Goal: Complete application form

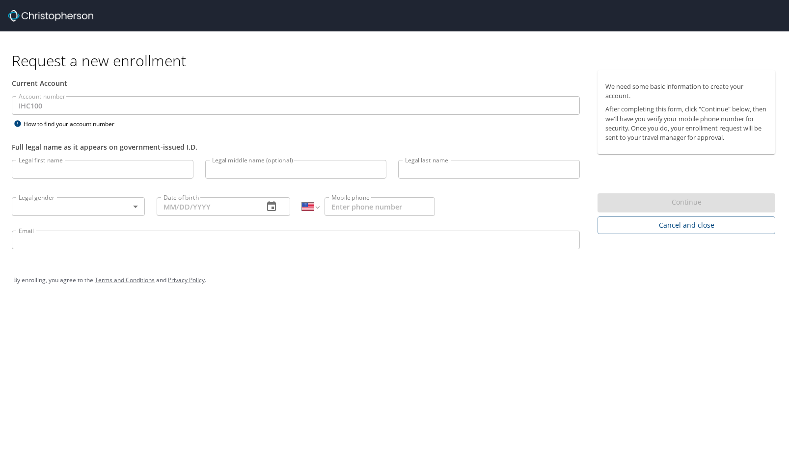
select select "US"
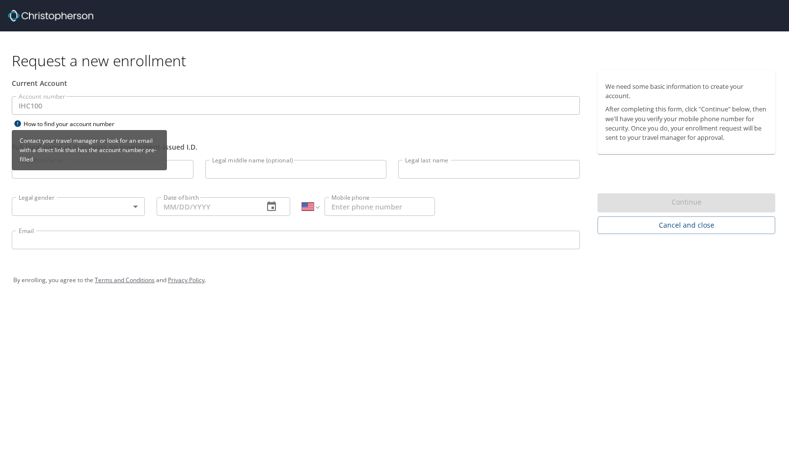
click at [16, 121] on icon at bounding box center [17, 123] width 6 height 6
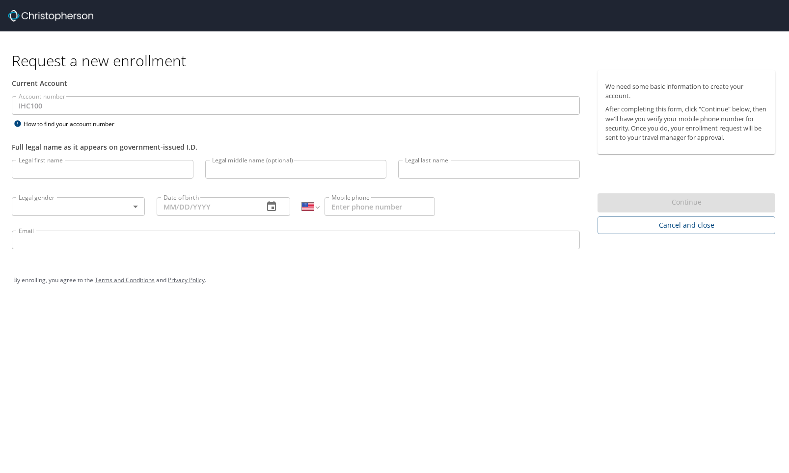
click at [183, 171] on input "Legal first name" at bounding box center [103, 169] width 182 height 19
type input "Jasmin"
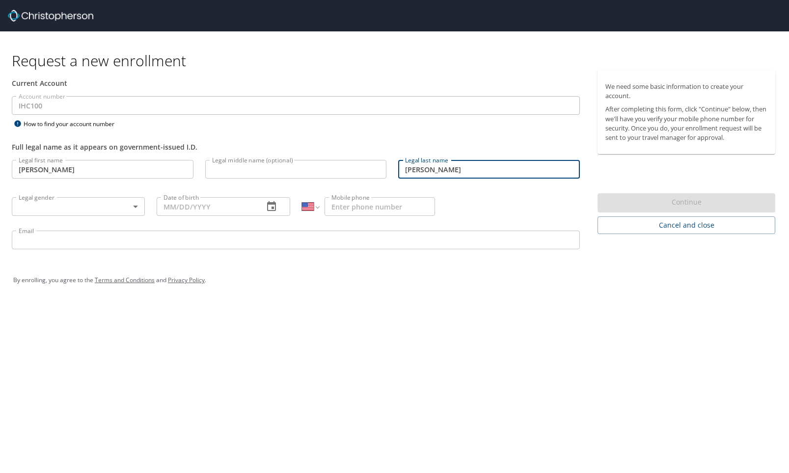
type input "Ramos"
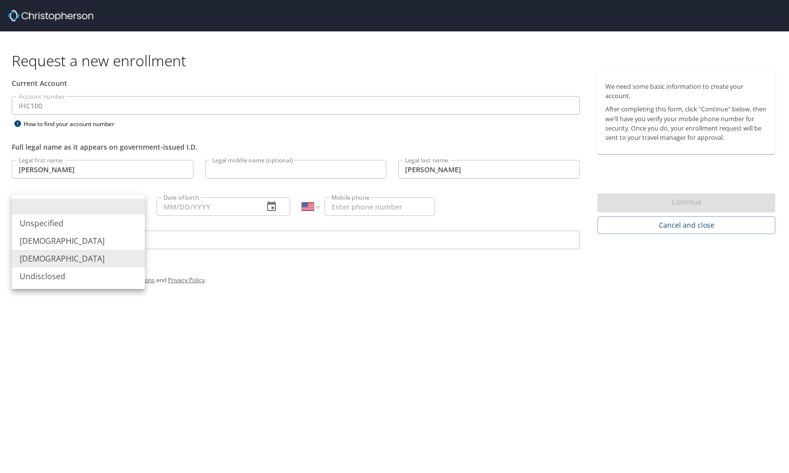
type input "Female"
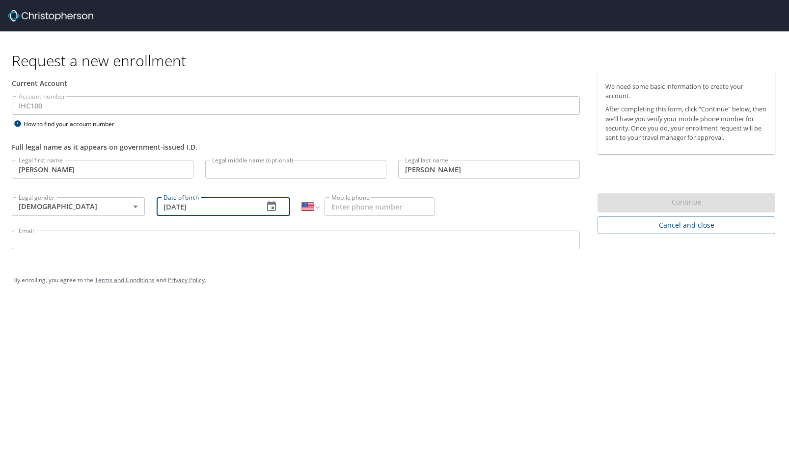
type input "08/26/1994"
type input "(562) 716-6583"
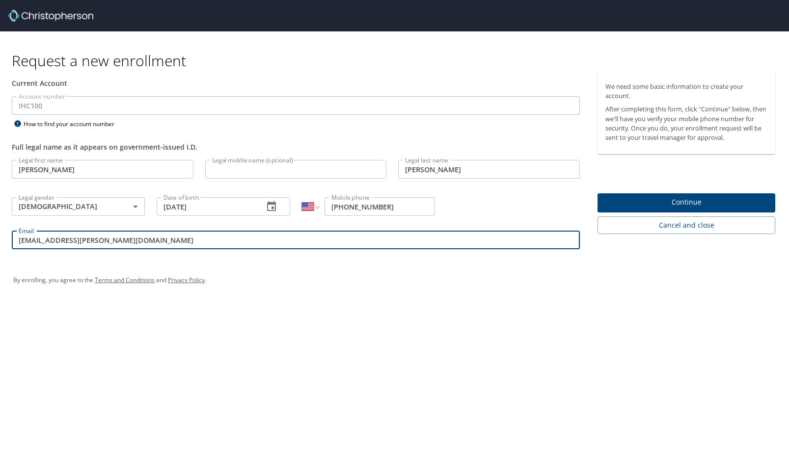
type input "jasmin.ramos@imail.org"
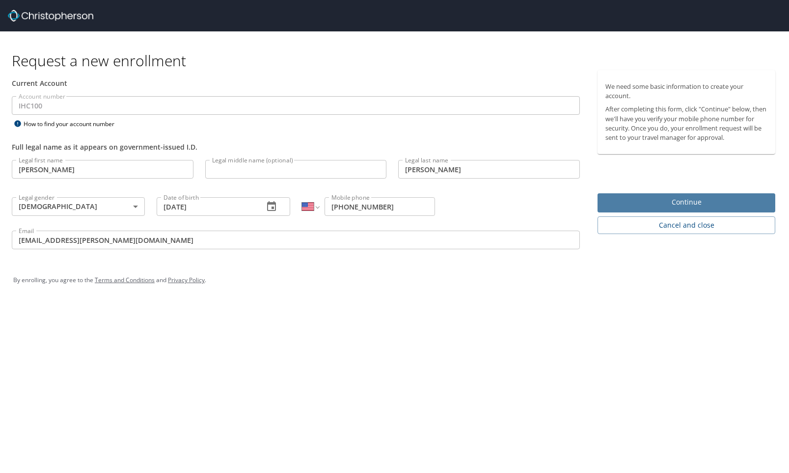
click at [634, 195] on button "Continue" at bounding box center [686, 202] width 178 height 19
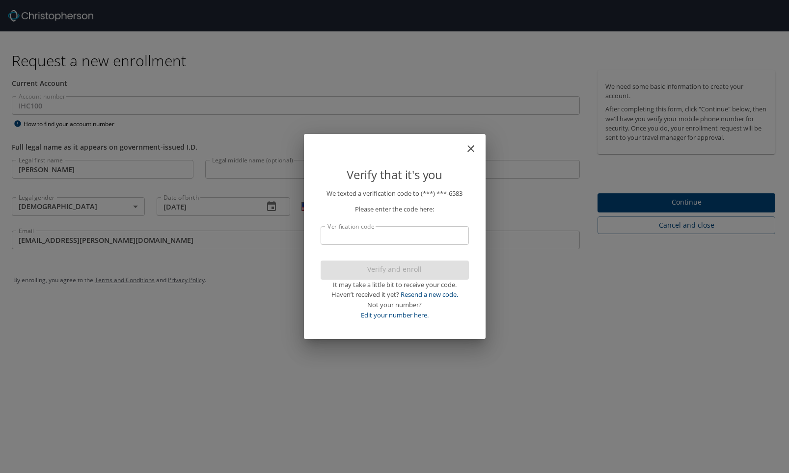
click at [361, 235] on input "Verification code" at bounding box center [394, 235] width 148 height 19
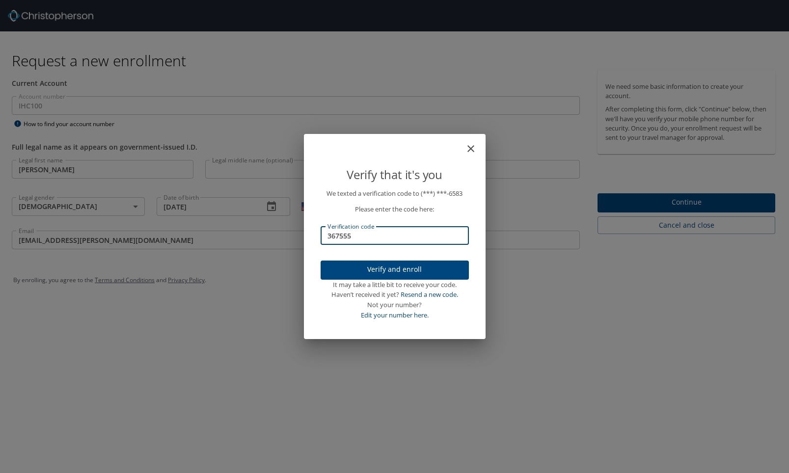
type input "367555"
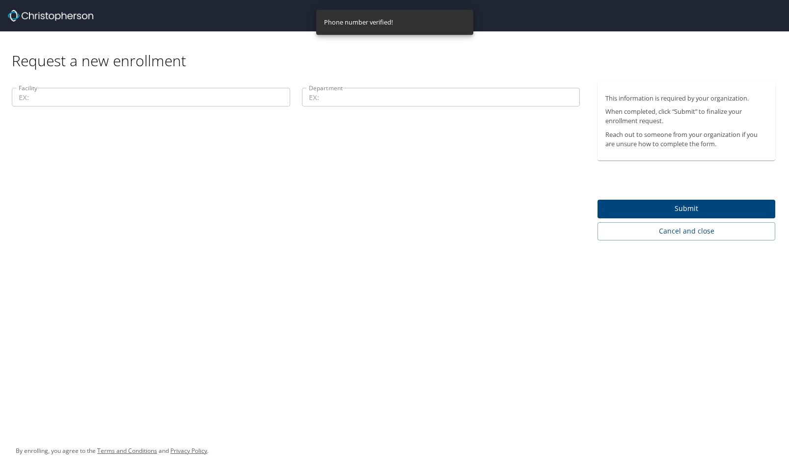
click at [72, 102] on input "Facility" at bounding box center [151, 97] width 278 height 19
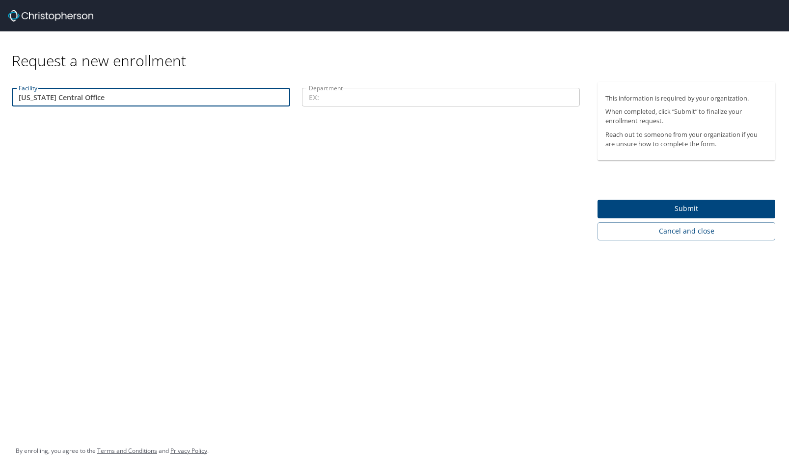
type input "Nevada Central Office"
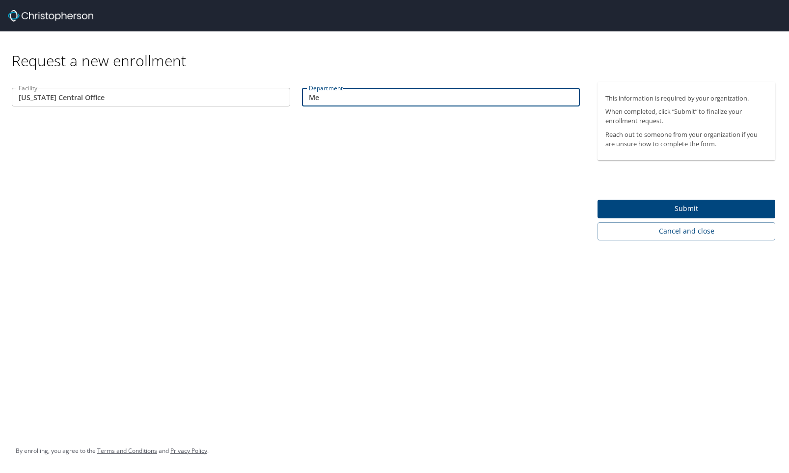
type input "M"
type input "P"
type input "Medical Group Patient Access"
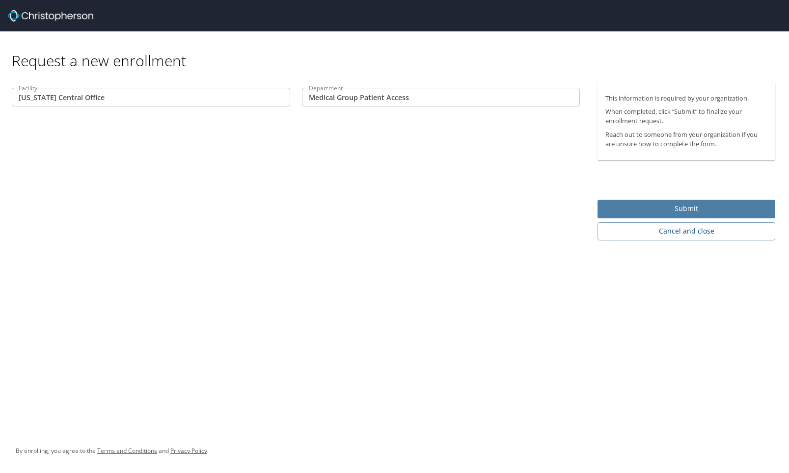
click at [609, 208] on span "Submit" at bounding box center [686, 209] width 162 height 12
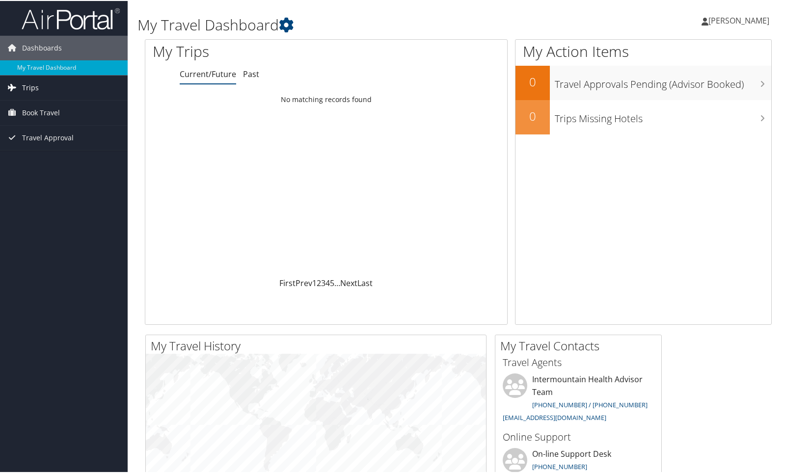
click at [33, 89] on span "Trips" at bounding box center [30, 87] width 17 height 25
click at [48, 152] on span "Book Travel" at bounding box center [41, 156] width 38 height 25
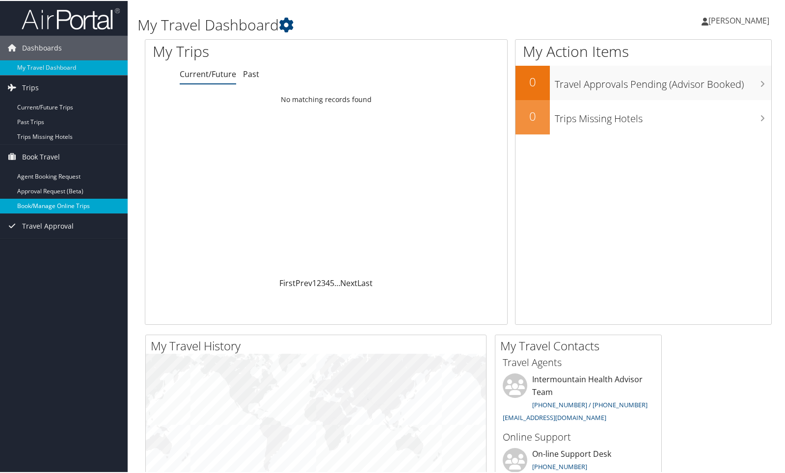
click at [43, 206] on link "Book/Manage Online Trips" at bounding box center [64, 205] width 128 height 15
click at [49, 204] on link "Book/Manage Online Trips" at bounding box center [64, 205] width 128 height 15
